Goal: Information Seeking & Learning: Learn about a topic

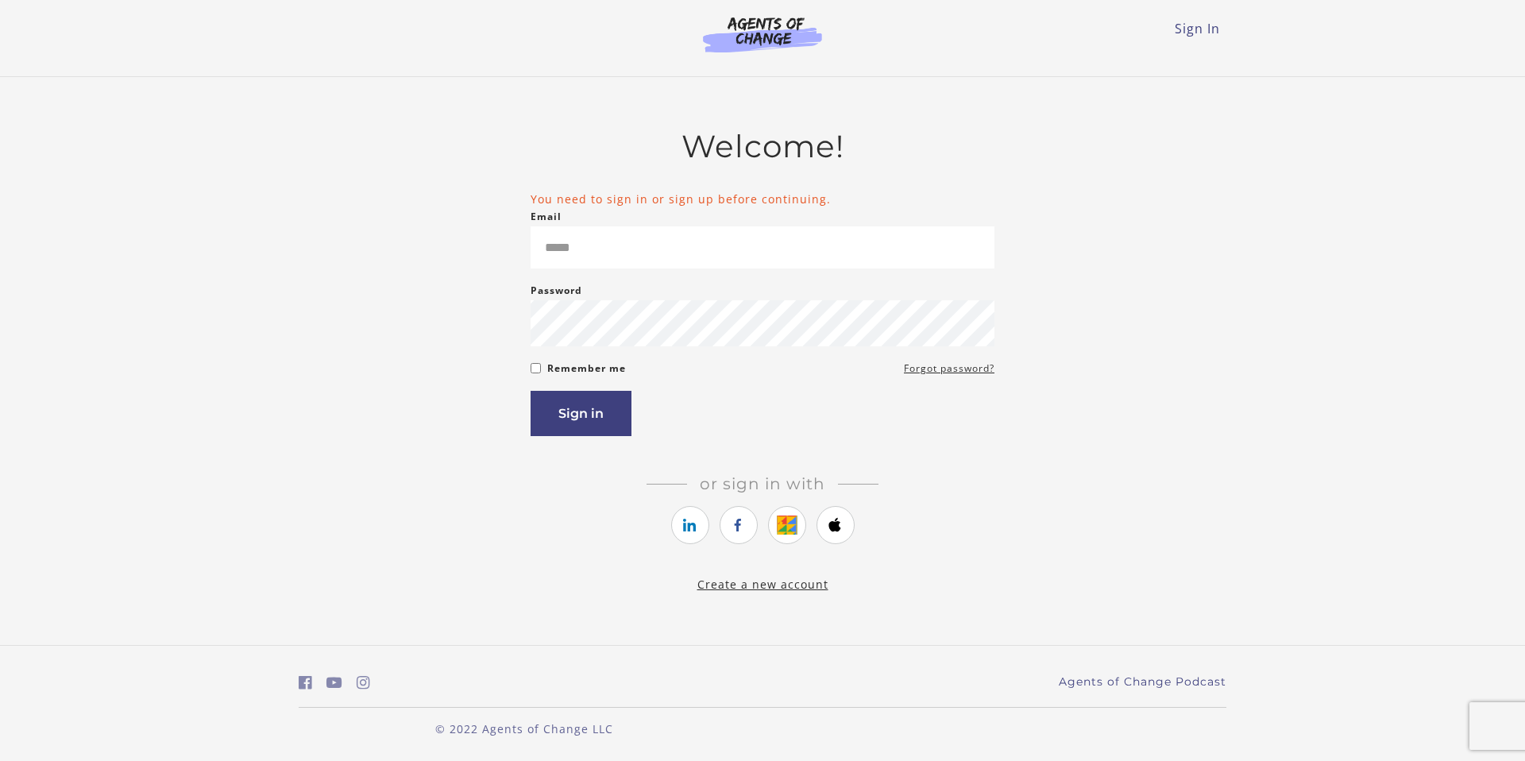
click at [581, 254] on input "Email" at bounding box center [762, 247] width 464 height 42
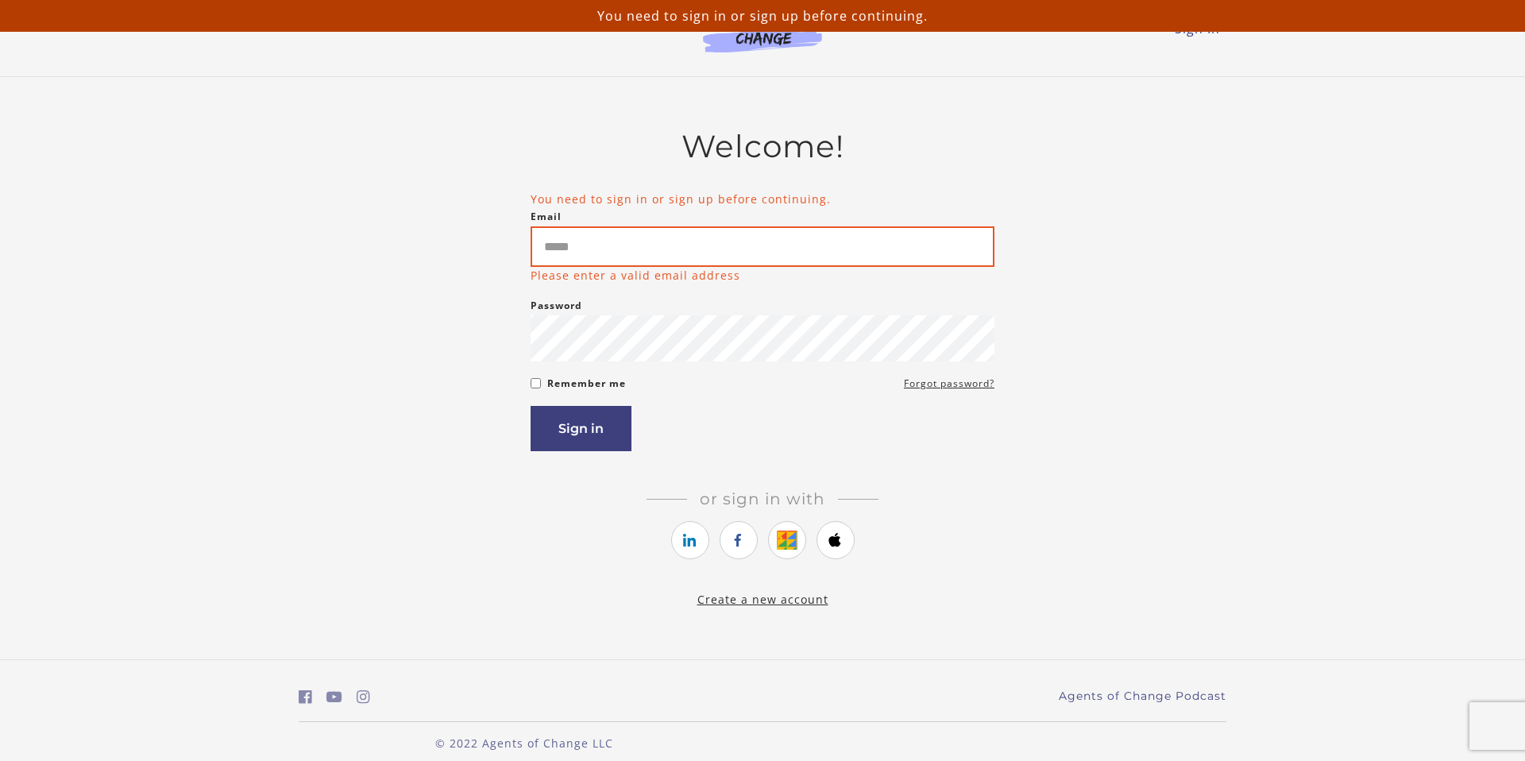
click at [640, 251] on input "Email" at bounding box center [762, 246] width 464 height 41
type input "**********"
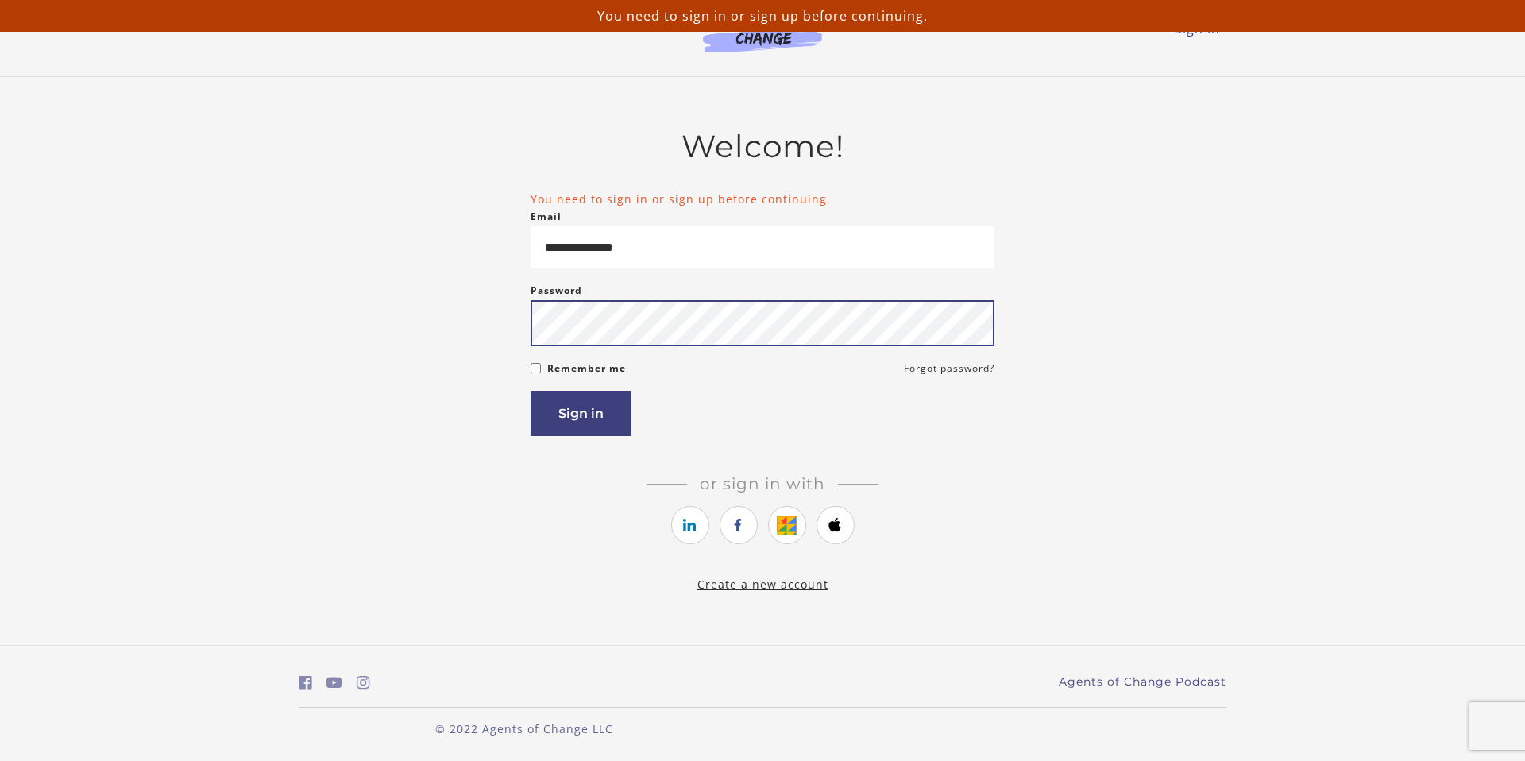
click at [530, 391] on button "Sign in" at bounding box center [580, 413] width 101 height 45
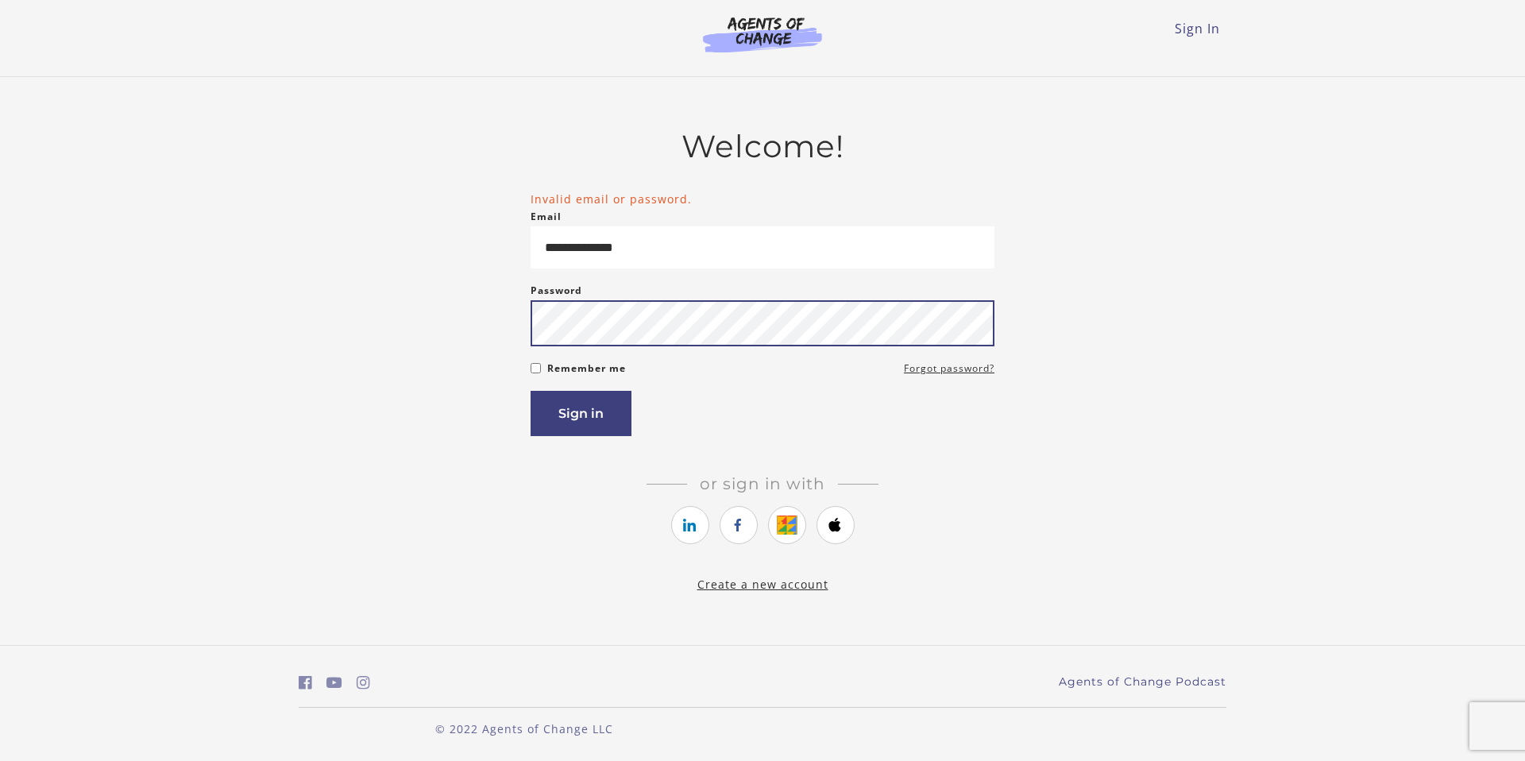
click at [530, 391] on button "Sign in" at bounding box center [580, 413] width 101 height 45
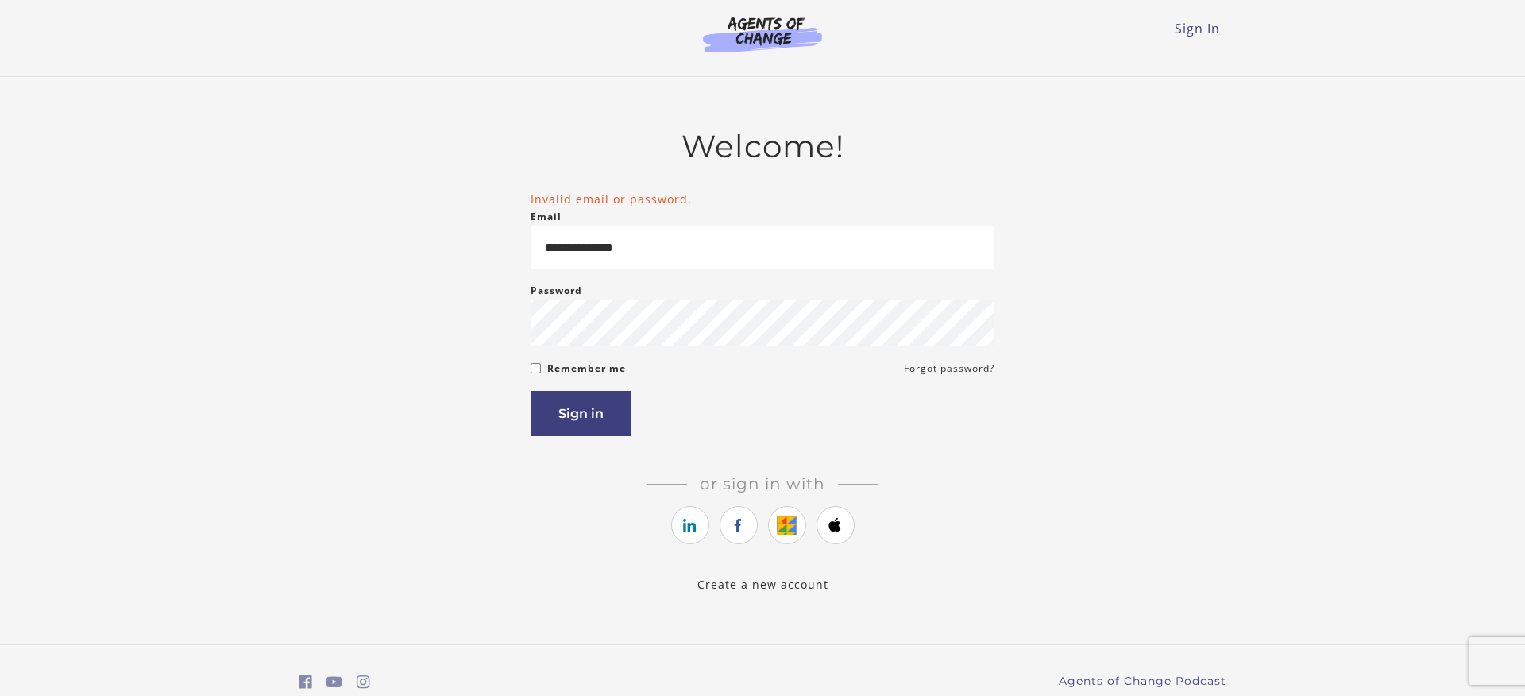
click at [971, 370] on form "**********" at bounding box center [762, 313] width 464 height 245
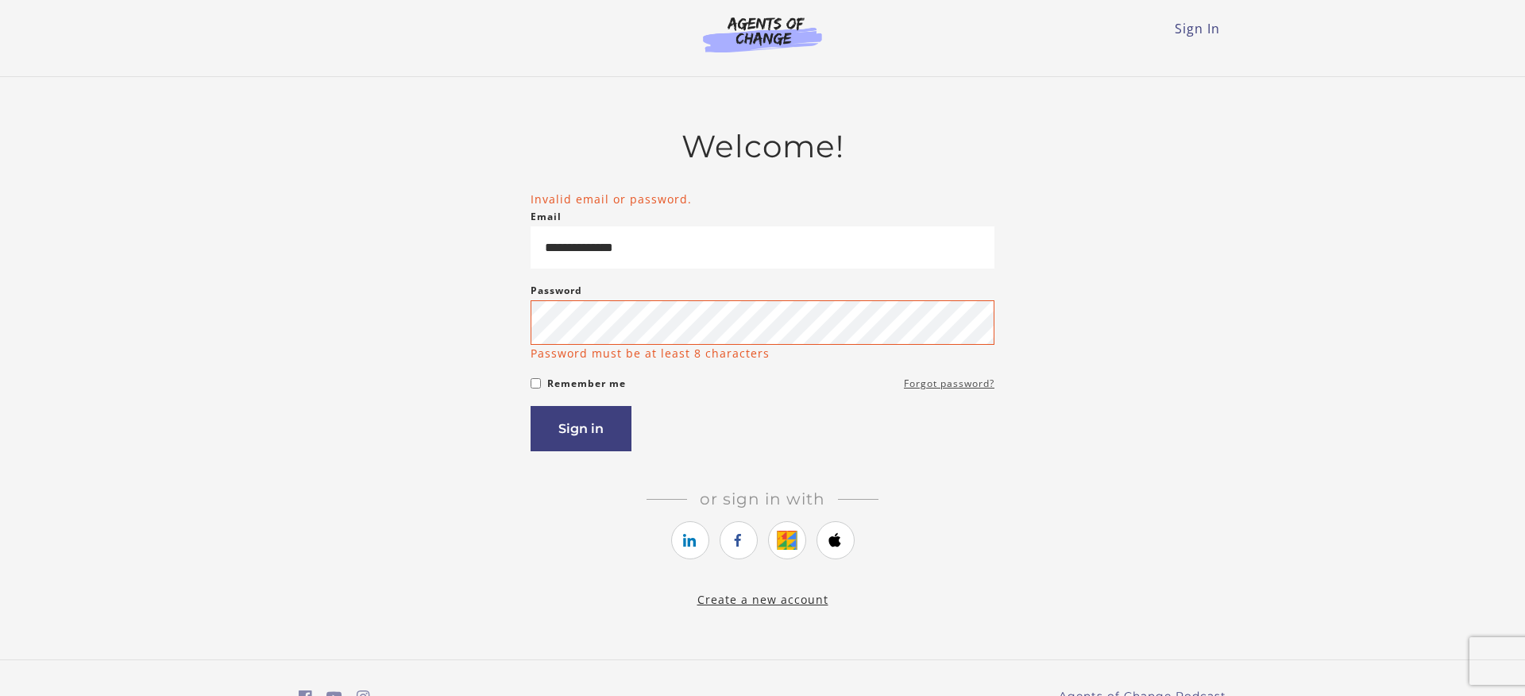
click at [924, 387] on link "Forgot password?" at bounding box center [949, 383] width 91 height 19
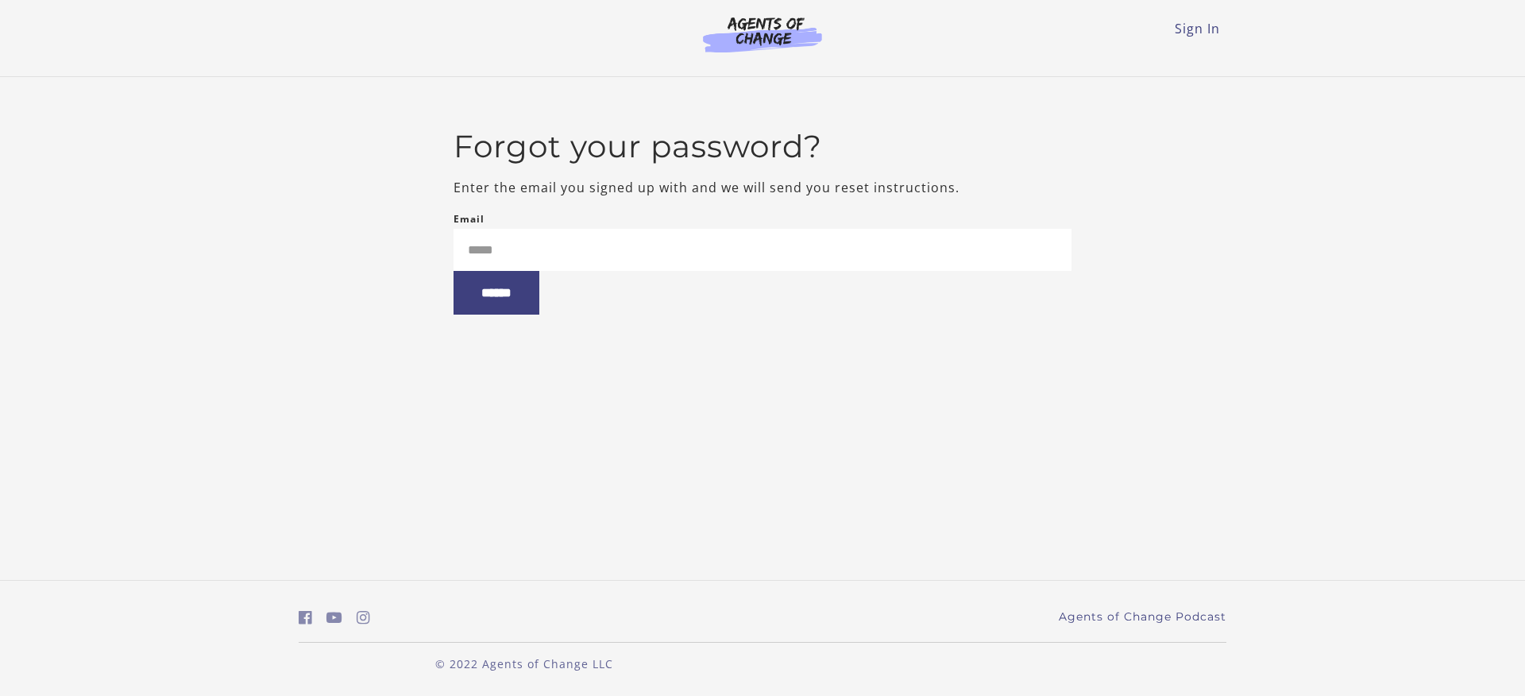
click at [654, 226] on div "Email ******" at bounding box center [762, 262] width 619 height 105
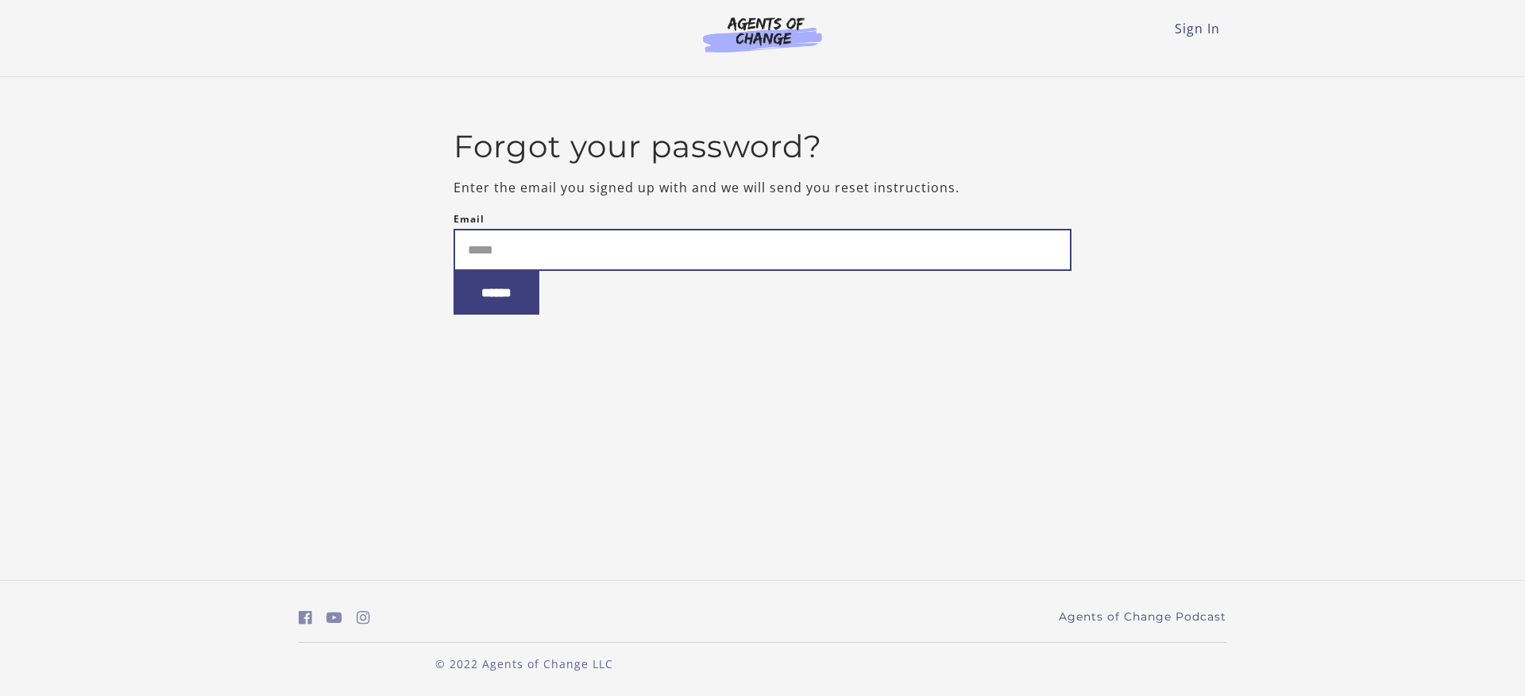
click at [625, 236] on input "Email" at bounding box center [762, 250] width 619 height 42
click at [557, 260] on input "Email" at bounding box center [762, 250] width 619 height 42
type input "**********"
click at [453, 271] on input "******" at bounding box center [496, 293] width 86 height 44
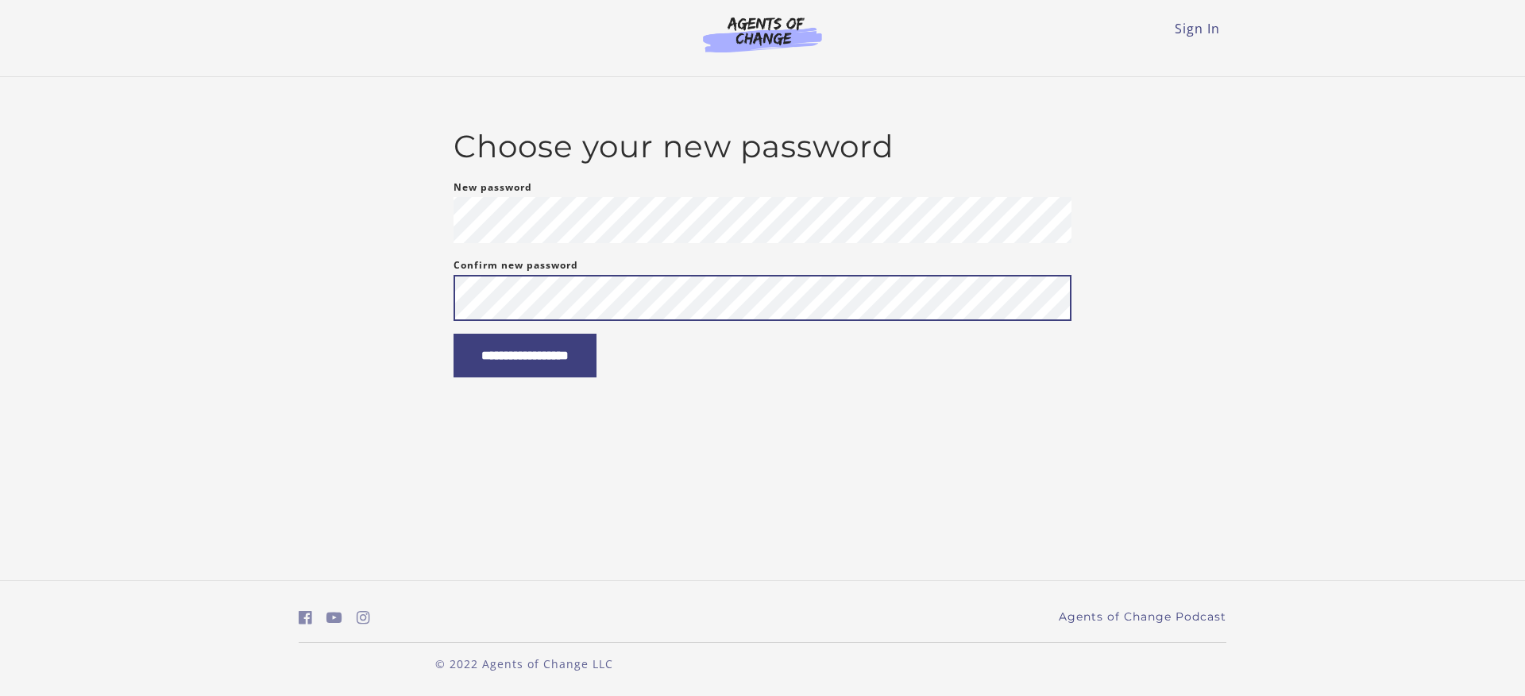
click at [453, 334] on input "**********" at bounding box center [524, 356] width 143 height 44
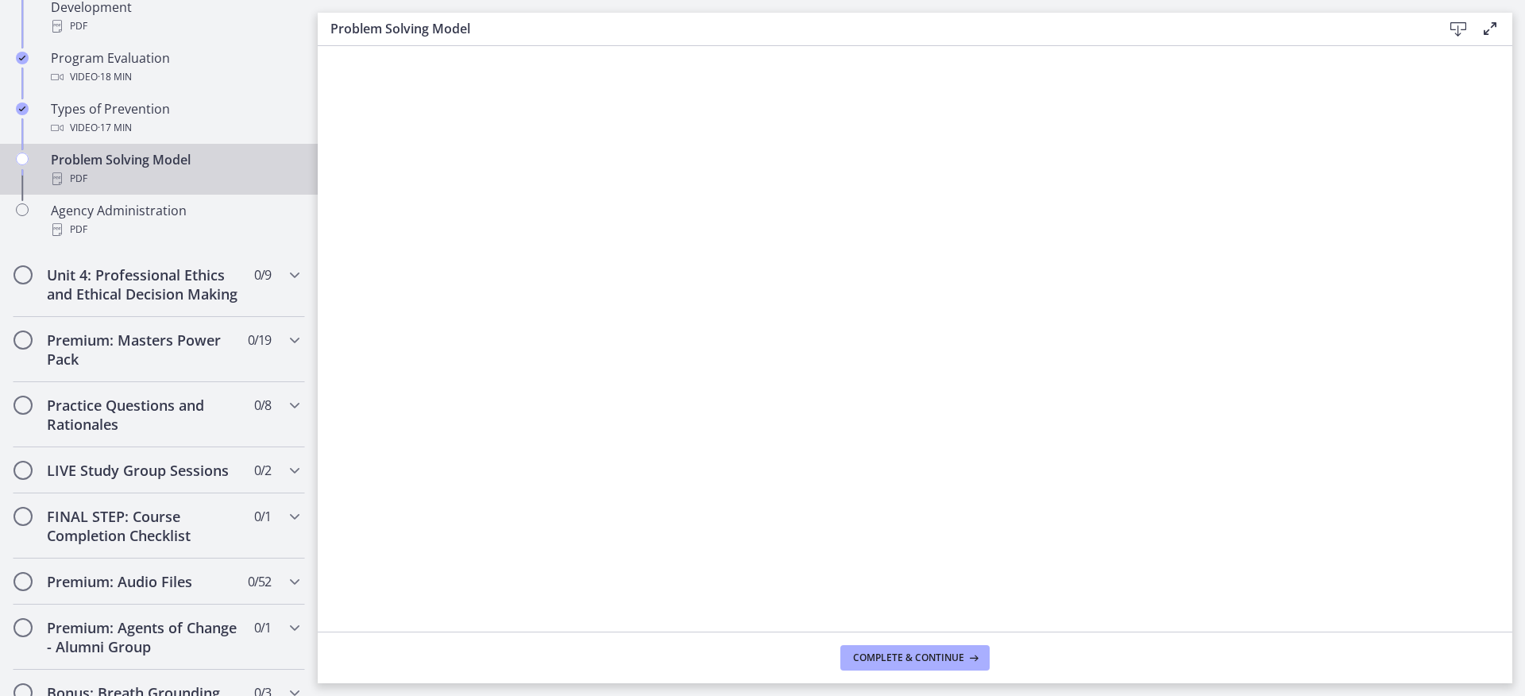
scroll to position [901, 0]
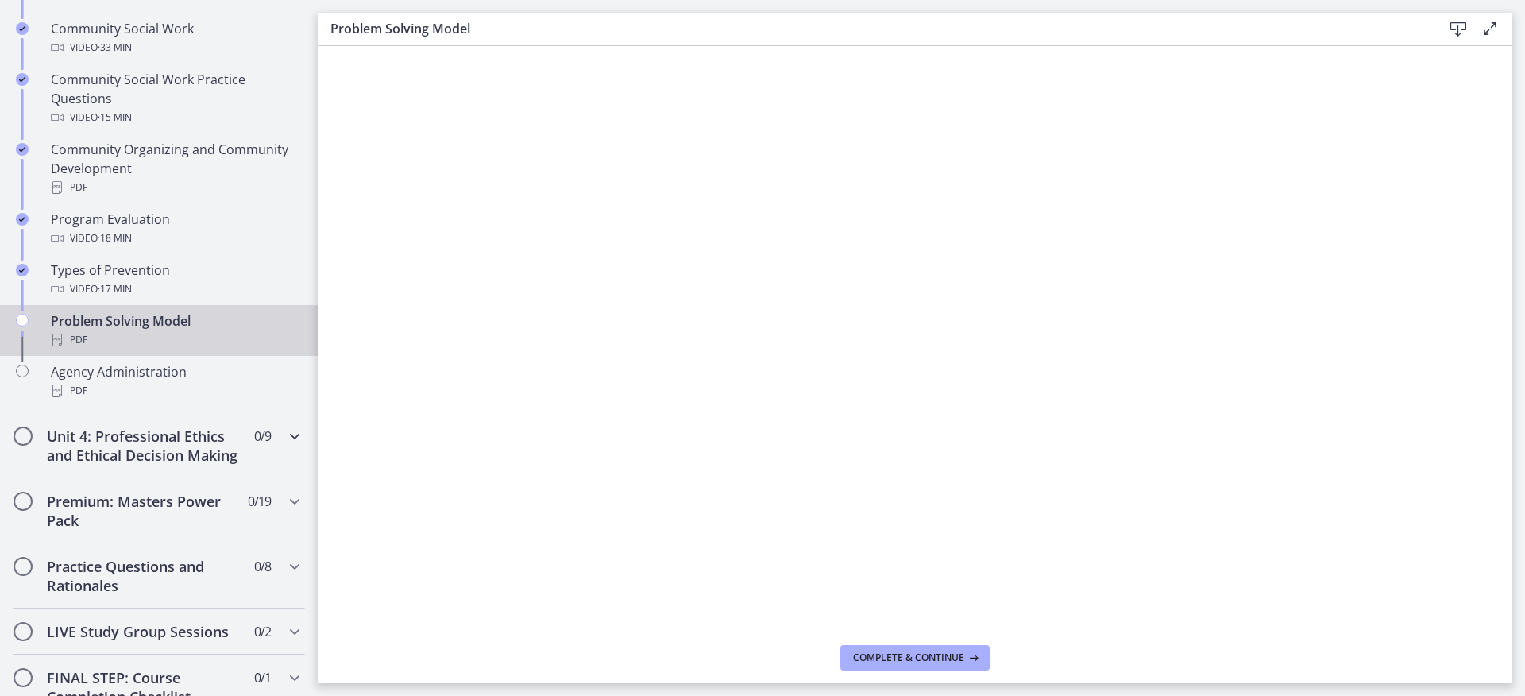
click at [254, 444] on span "0 / 9 Completed" at bounding box center [262, 435] width 17 height 19
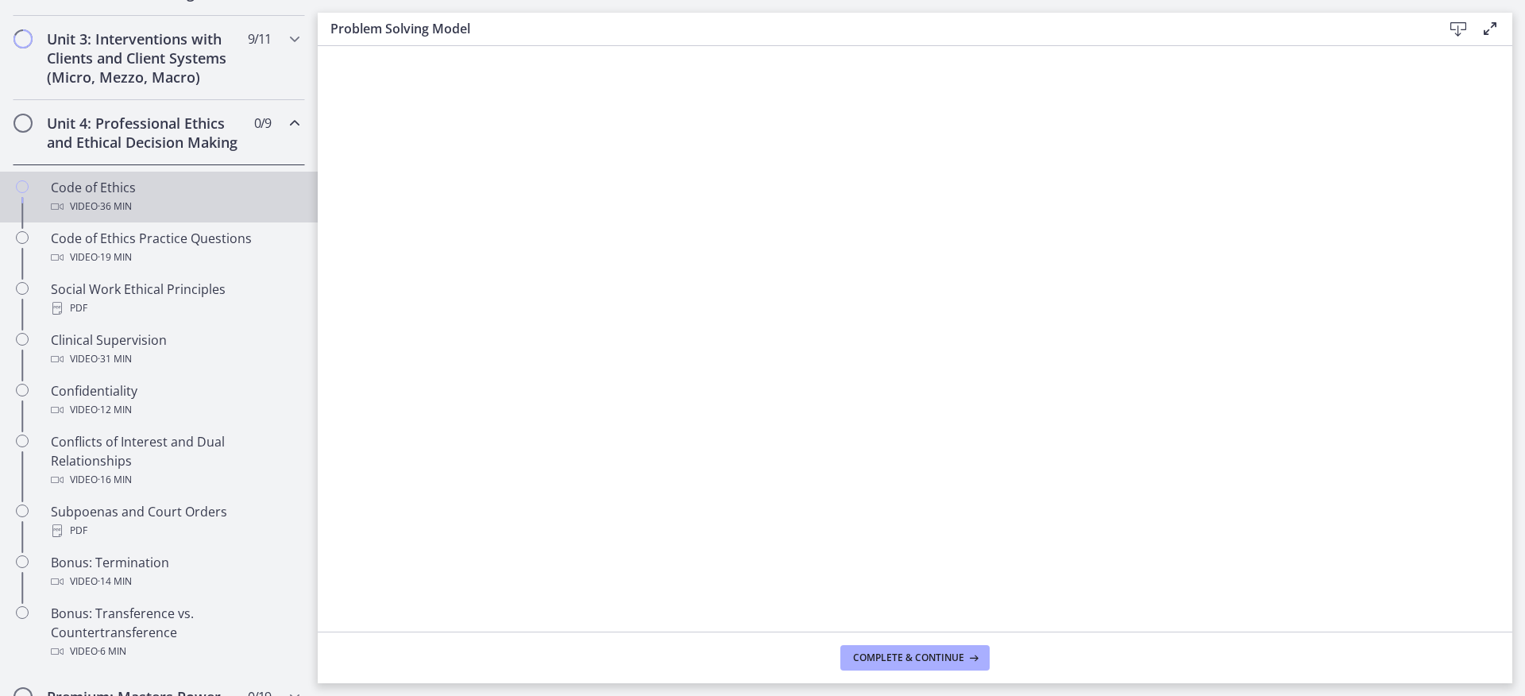
scroll to position [604, 0]
click at [178, 219] on link "Code of Ethics Video · 36 min" at bounding box center [159, 197] width 318 height 51
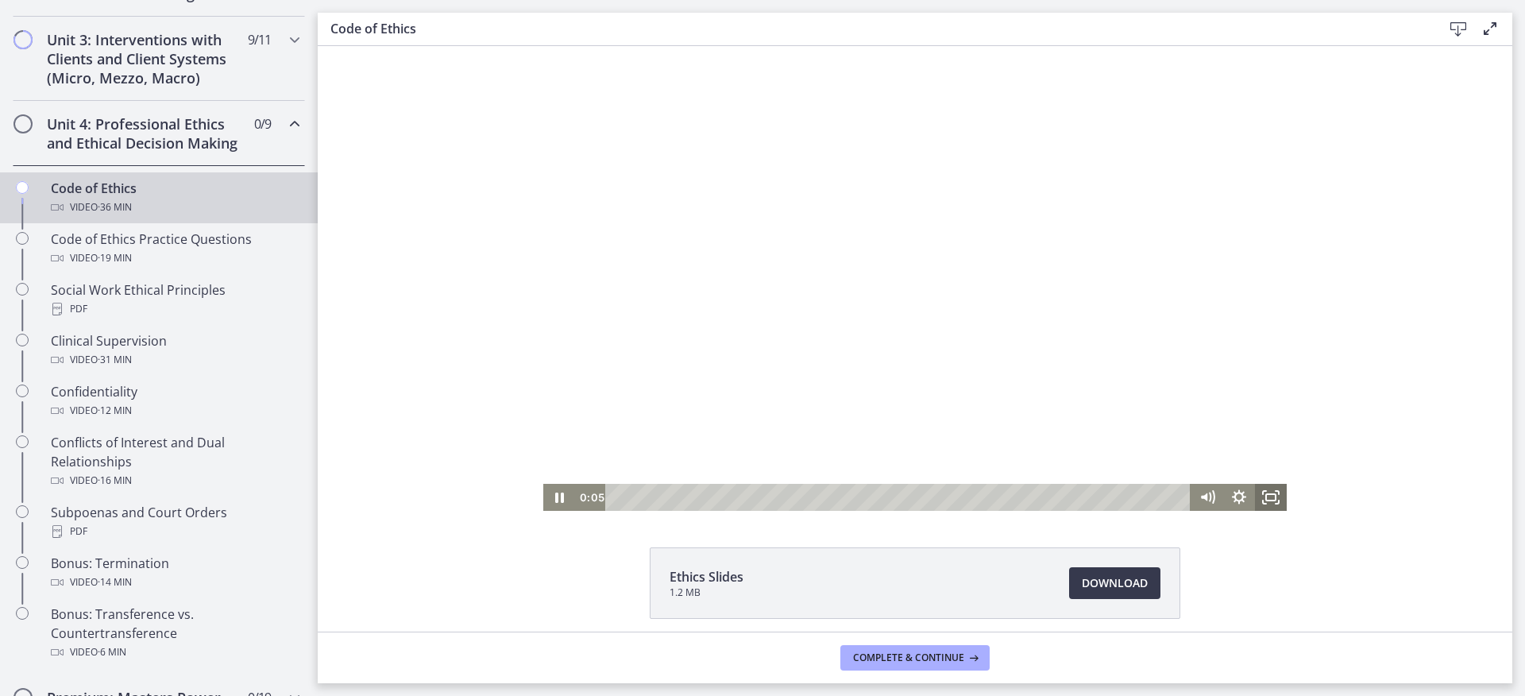
click at [1272, 497] on icon "Fullscreen" at bounding box center [1271, 497] width 32 height 27
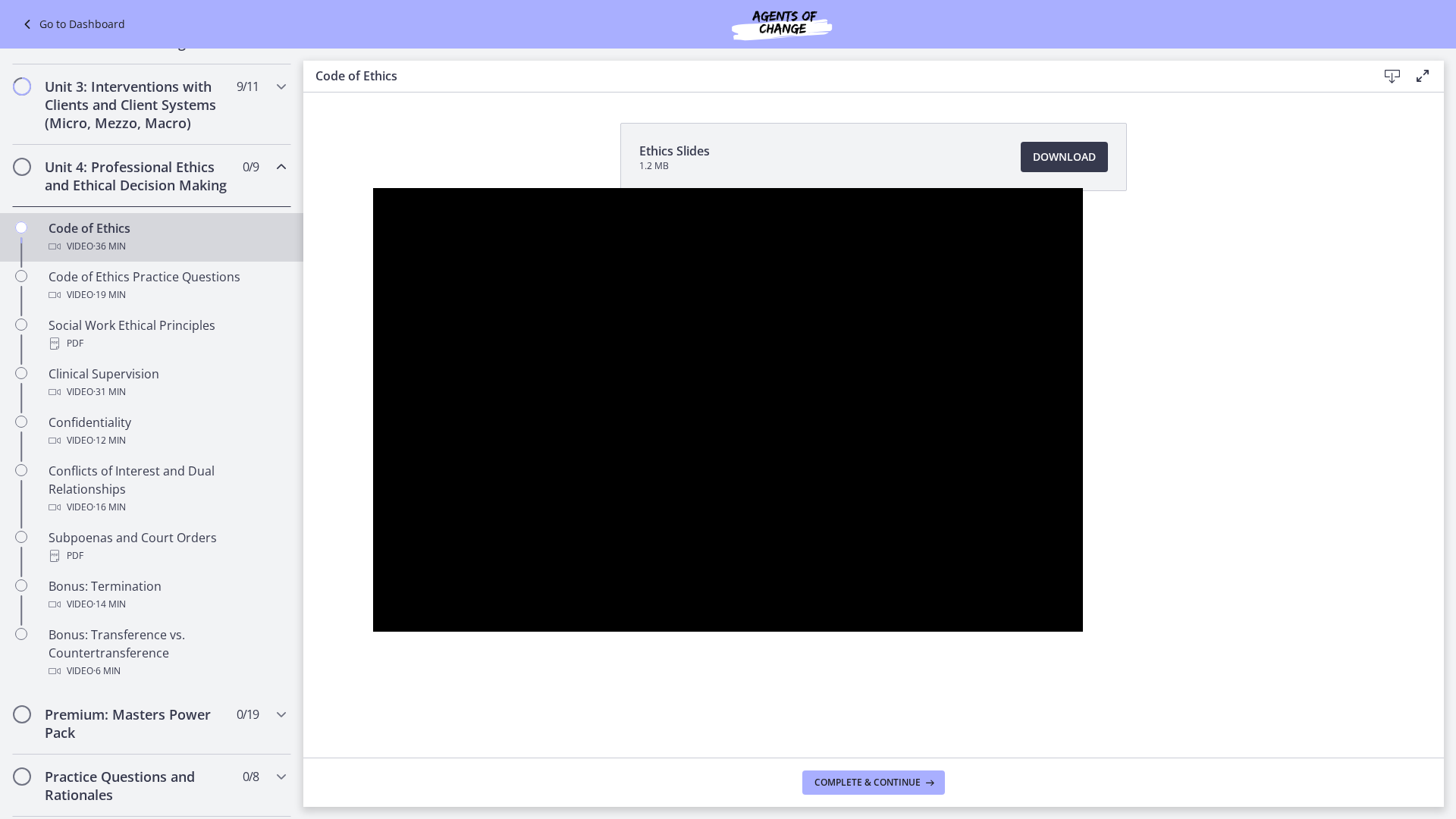
click at [1044, 598] on button "Unfullscreen" at bounding box center [1063, 615] width 39 height 33
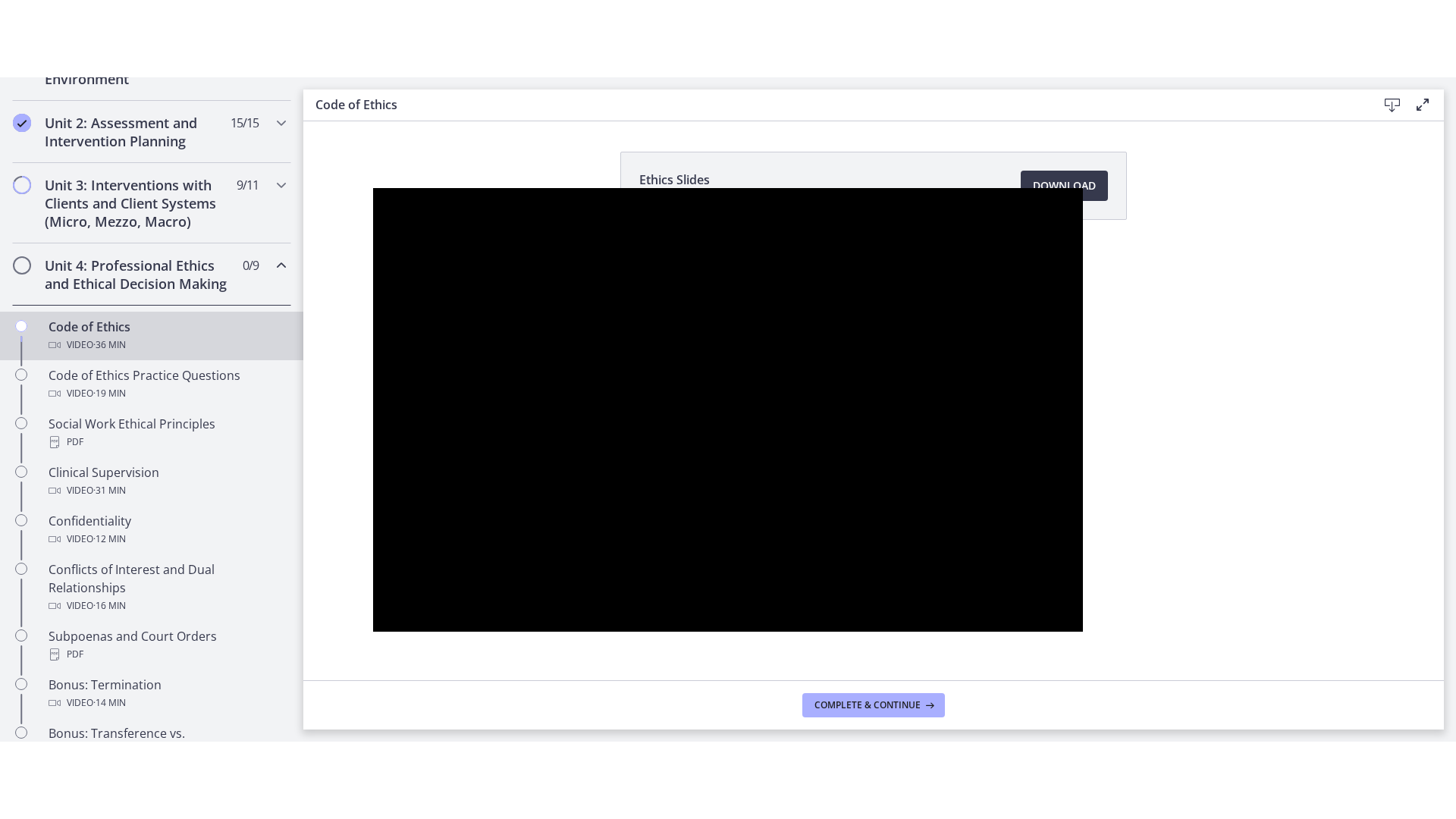
scroll to position [577, 0]
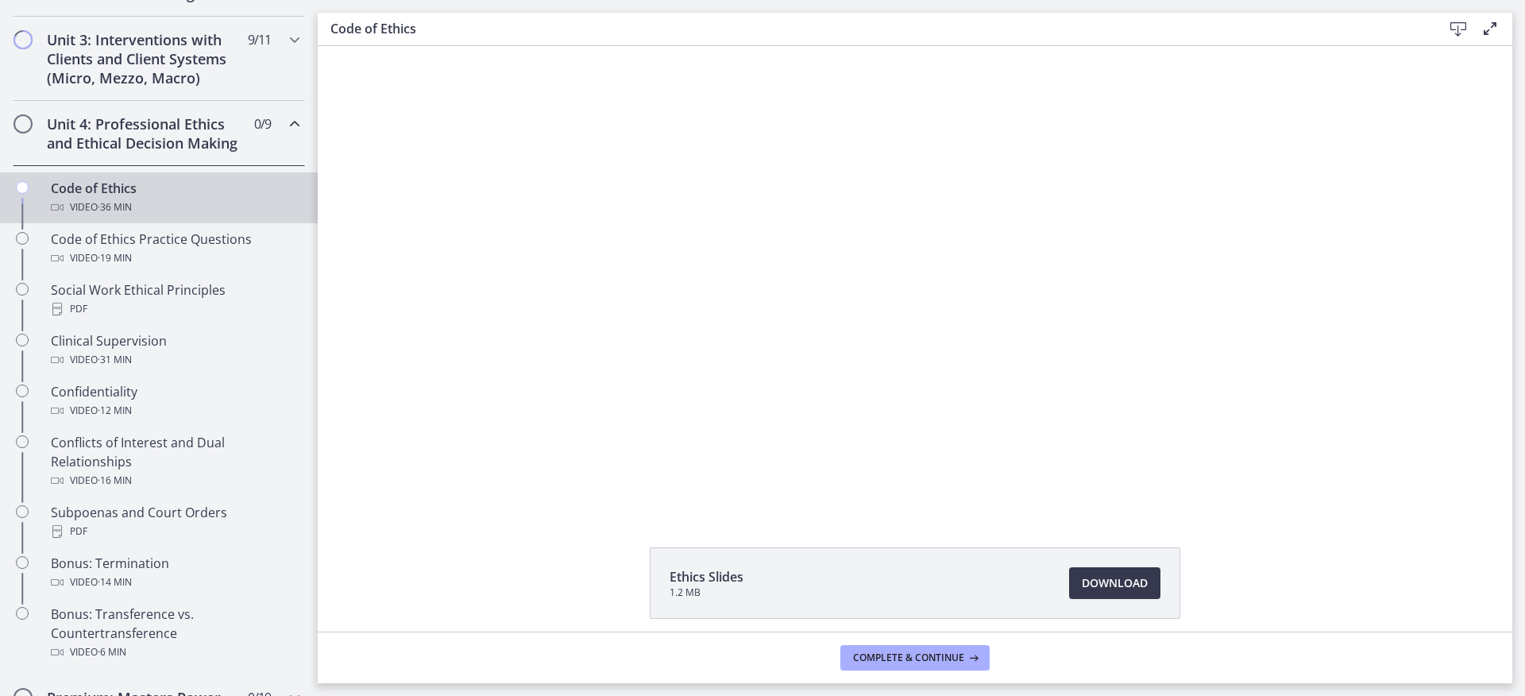
click at [1126, 376] on div at bounding box center [914, 278] width 743 height 465
click at [1287, 500] on div "Click for sound @keyframes VOLUME_SMALL_WAVE_FLASH { 0% { opacity: 0; } 33% { o…" at bounding box center [915, 278] width 1194 height 465
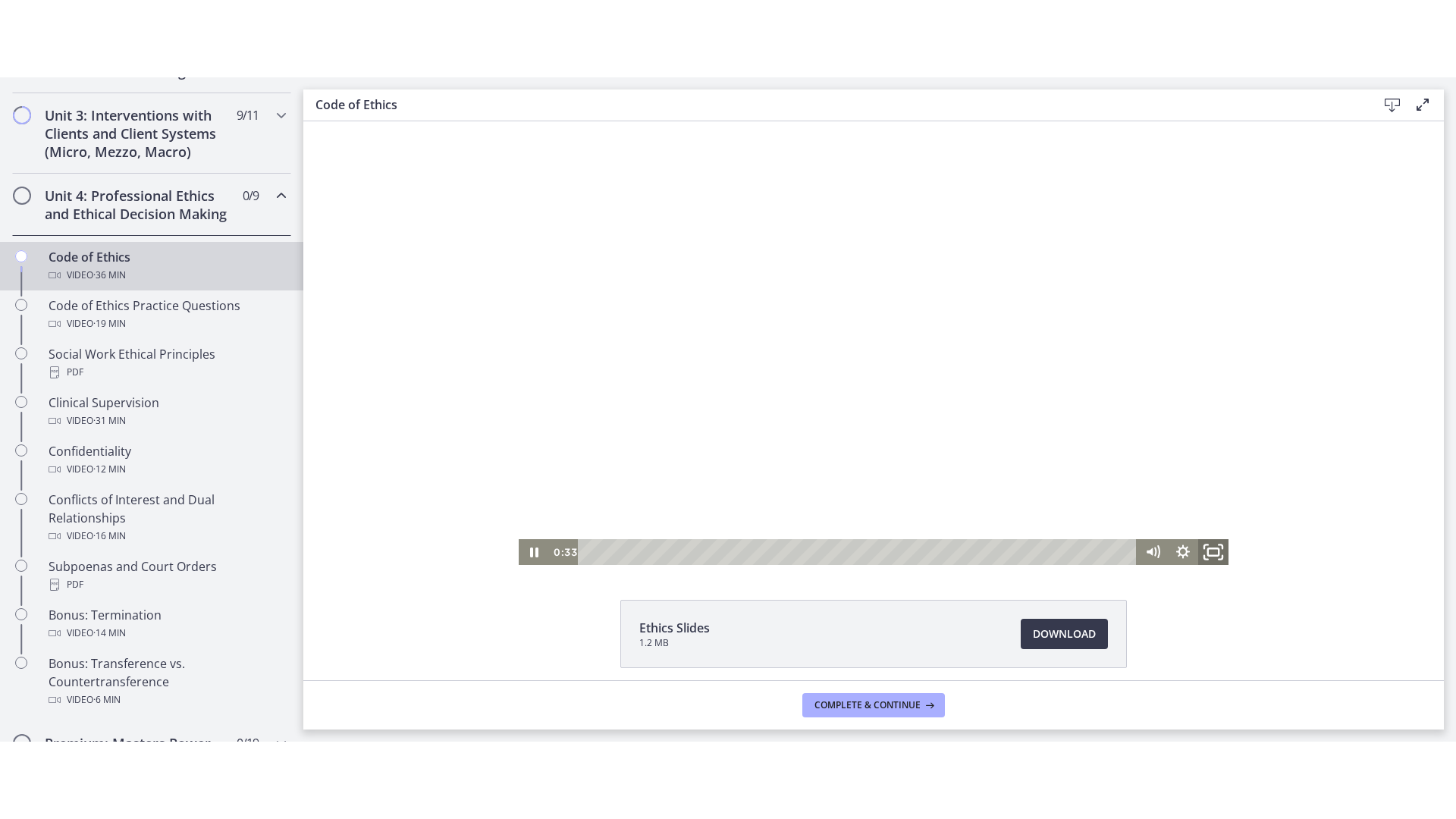
click at [1211, 557] on icon "Fullscreen" at bounding box center [1213, 552] width 36 height 32
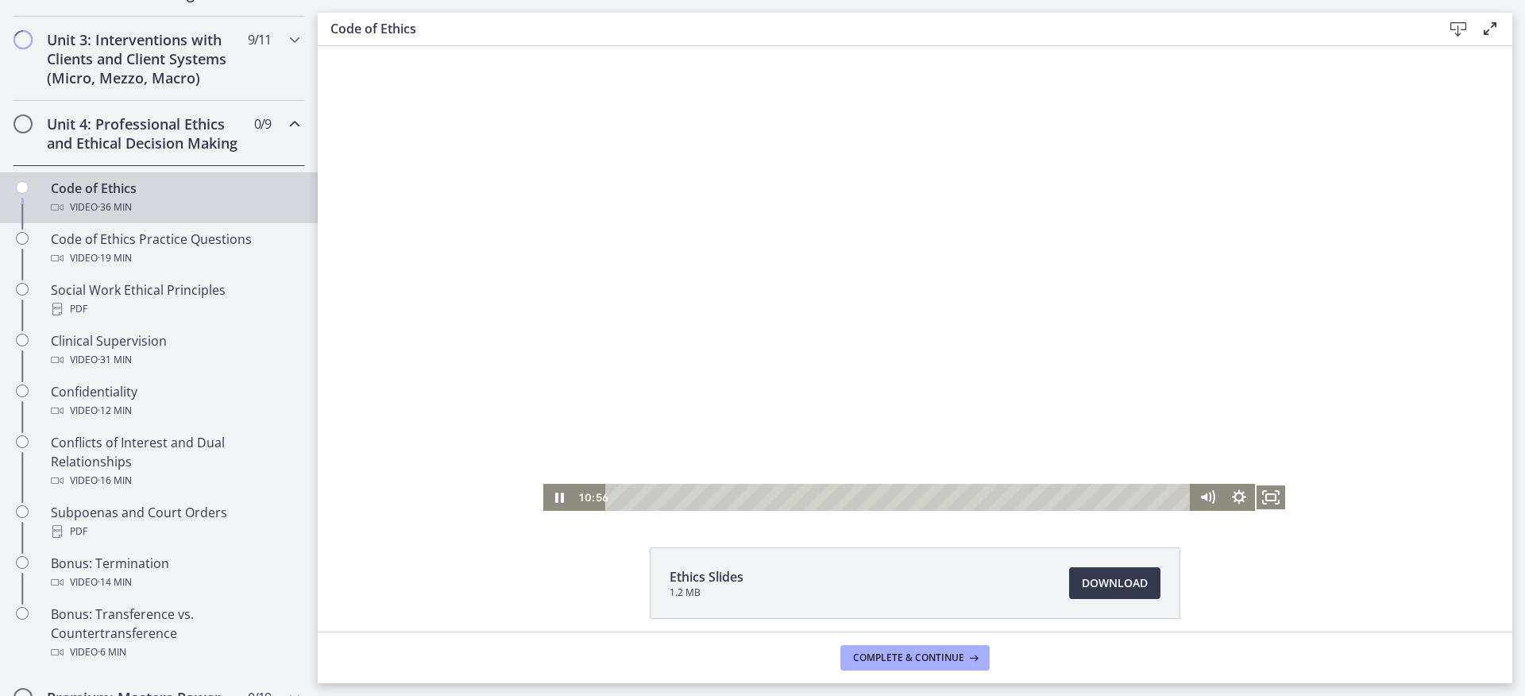
click at [1422, 230] on div "Click for sound @keyframes VOLUME_SMALL_WAVE_FLASH { 0% { opacity: 0; } 33% { o…" at bounding box center [915, 278] width 1194 height 465
click at [1269, 492] on icon "Fullscreen" at bounding box center [1271, 497] width 38 height 33
click at [1280, 496] on icon "Fullscreen" at bounding box center [1271, 497] width 32 height 27
click at [1268, 496] on icon "Fullscreen" at bounding box center [1271, 497] width 38 height 33
click at [963, 331] on div at bounding box center [914, 278] width 743 height 465
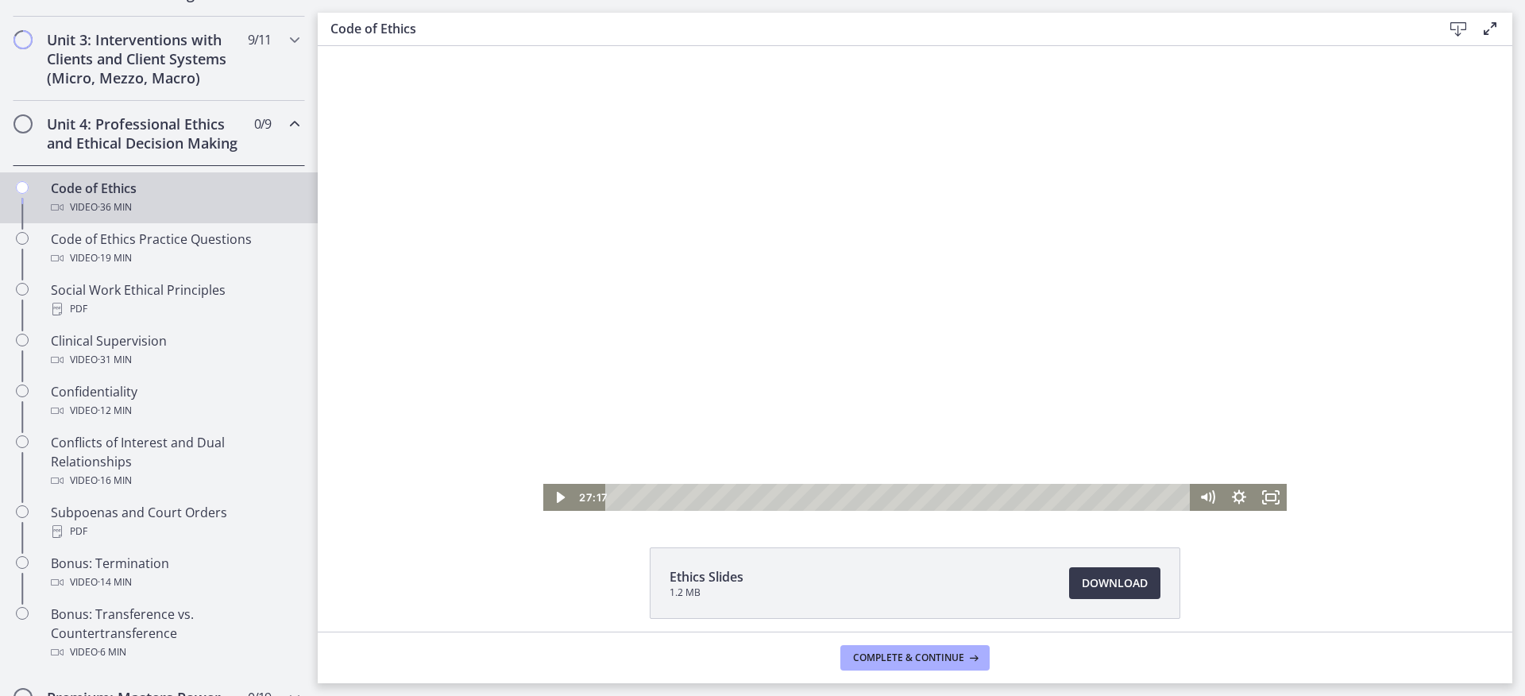
click at [1005, 216] on div at bounding box center [914, 278] width 743 height 465
click at [843, 377] on div at bounding box center [914, 278] width 743 height 465
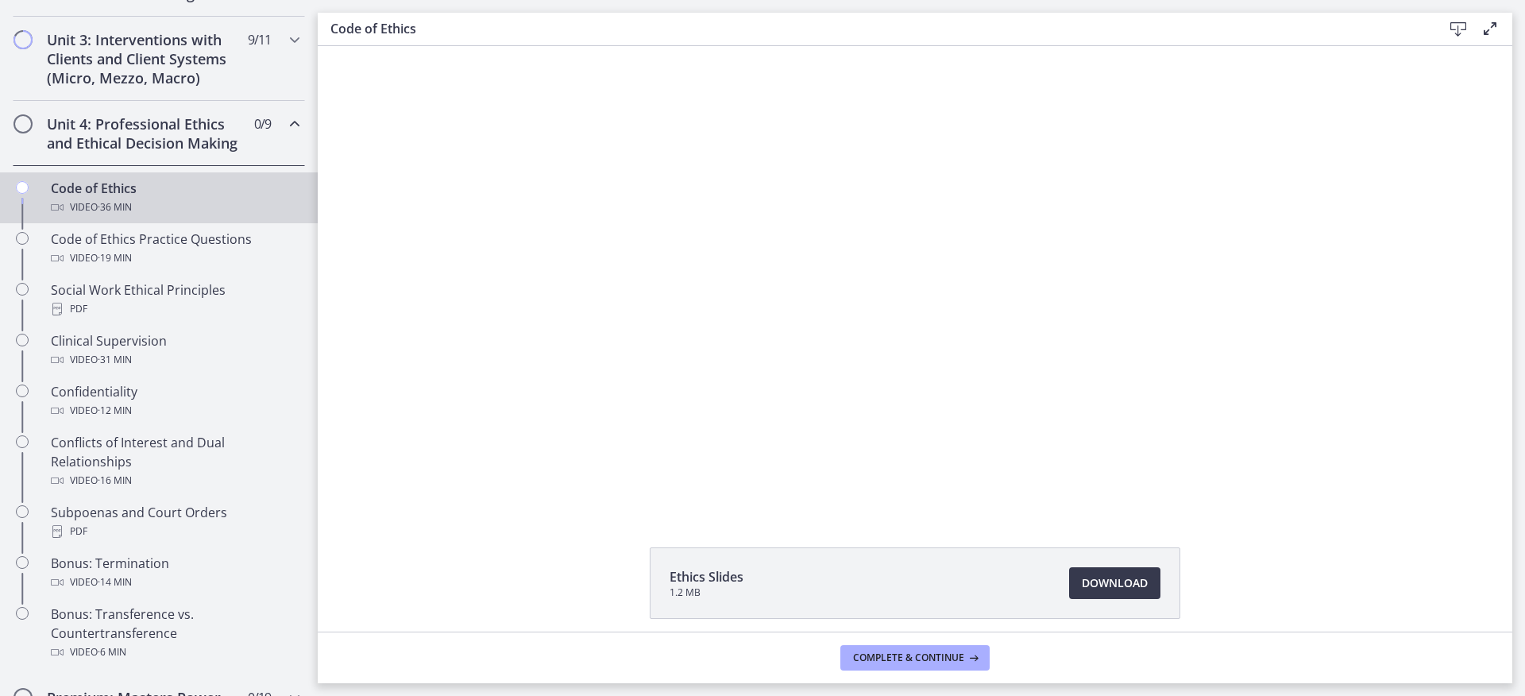
click at [706, 446] on div at bounding box center [914, 278] width 743 height 465
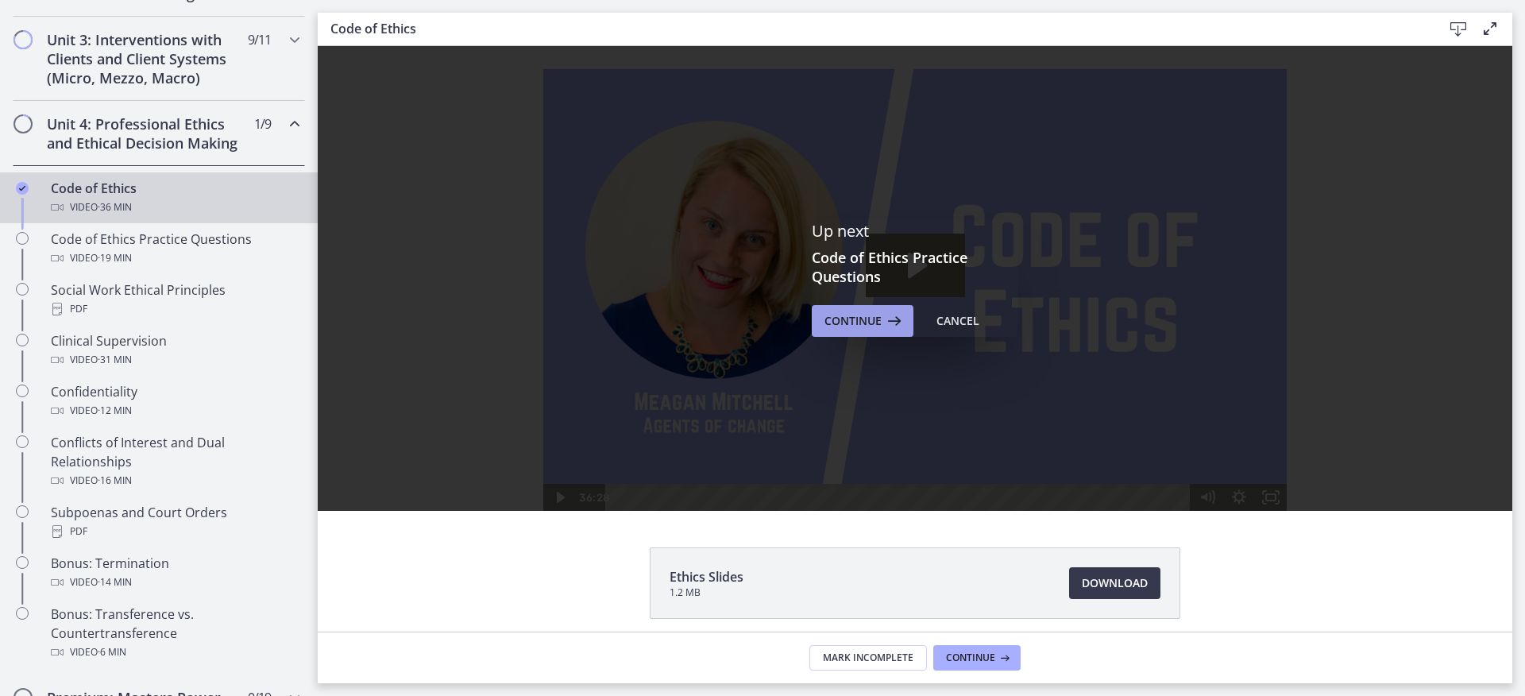
scroll to position [0, 0]
click at [889, 330] on icon at bounding box center [893, 320] width 22 height 19
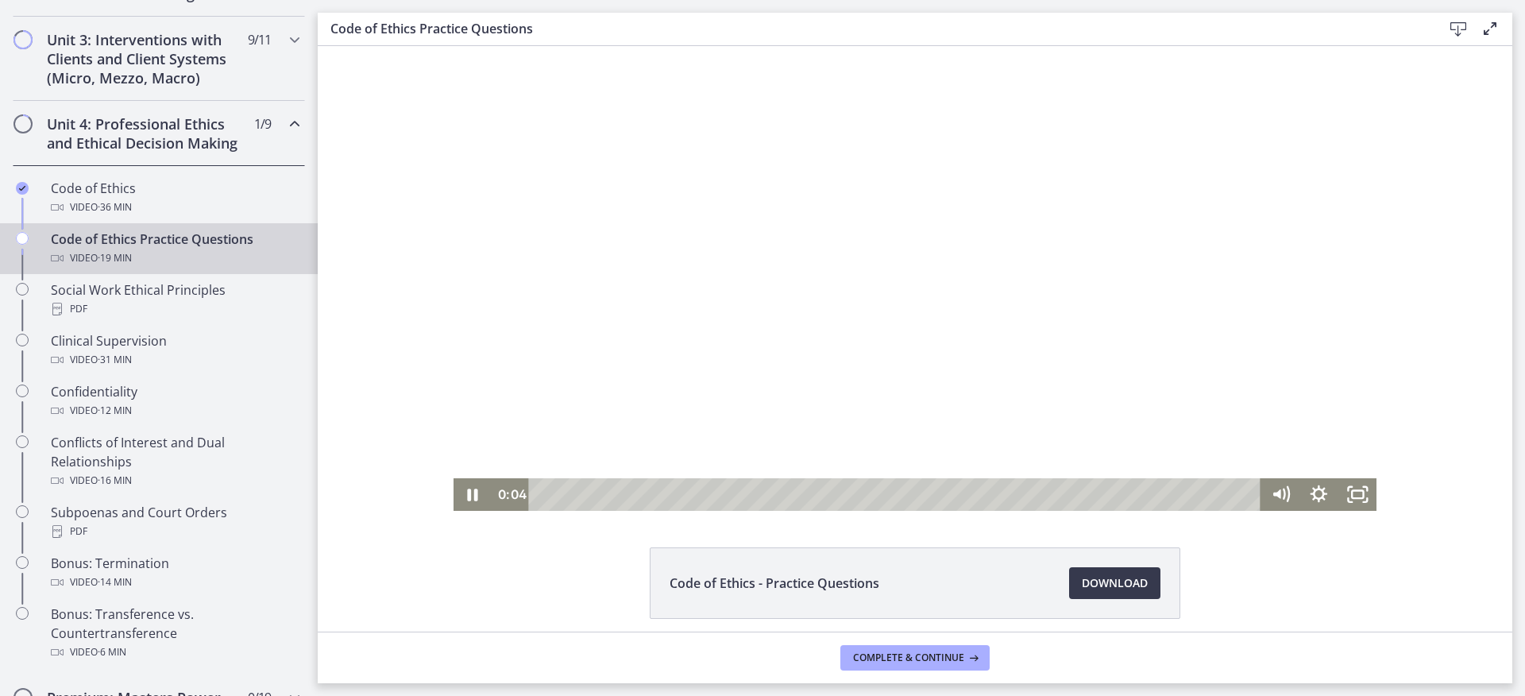
click at [685, 196] on div at bounding box center [915, 278] width 924 height 465
